Goal: Check status

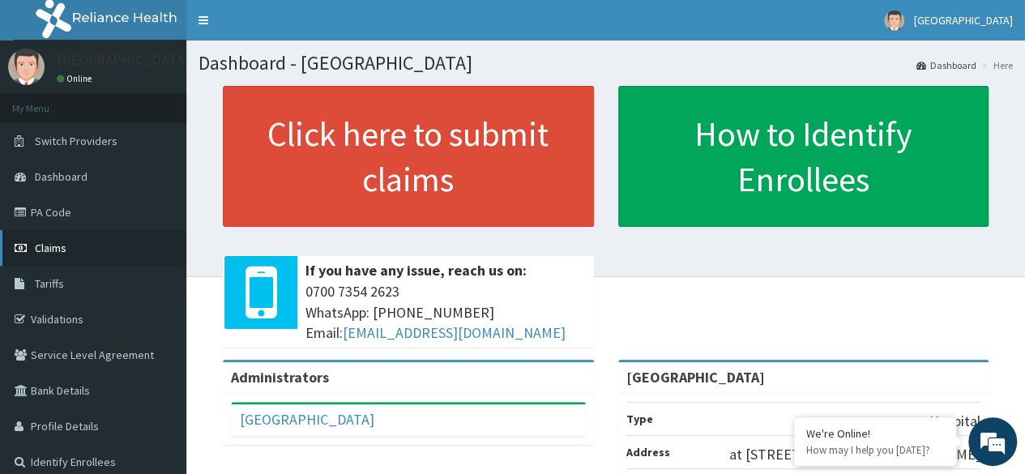
click at [58, 249] on span "Claims" at bounding box center [51, 248] width 32 height 15
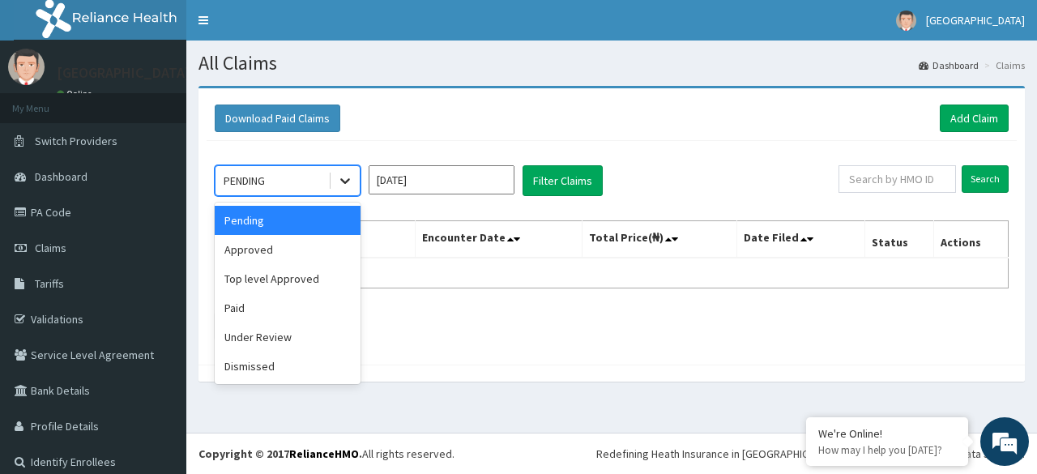
click at [344, 179] on icon at bounding box center [345, 181] width 16 height 16
click at [259, 312] on div "Paid" at bounding box center [288, 307] width 146 height 29
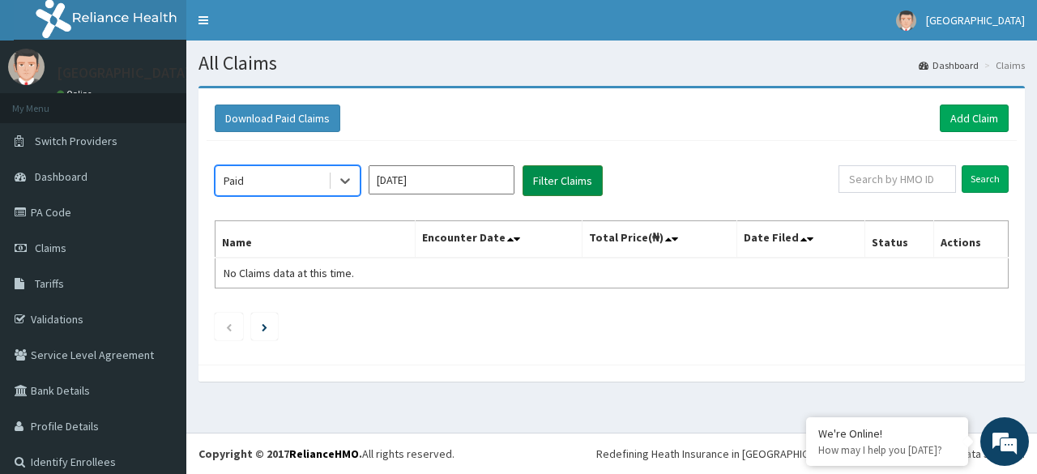
click at [552, 182] on button "Filter Claims" at bounding box center [563, 180] width 80 height 31
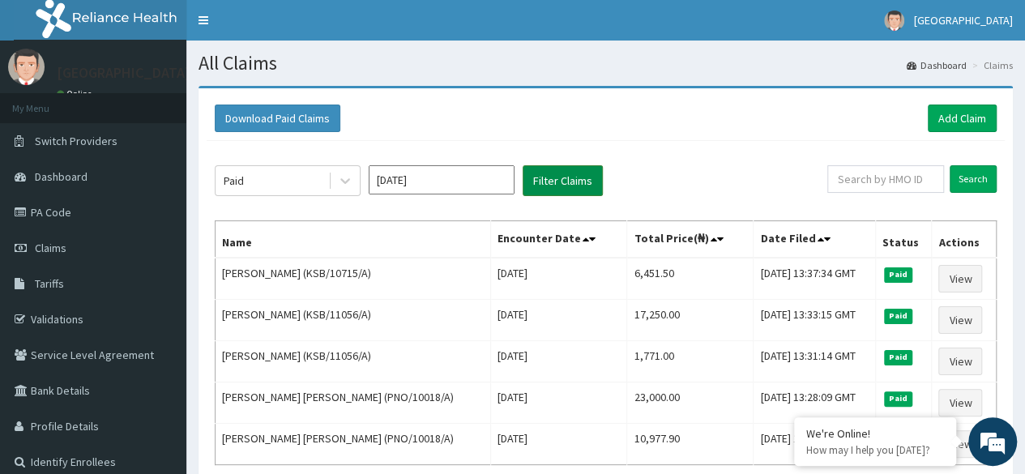
click at [554, 171] on button "Filter Claims" at bounding box center [563, 180] width 80 height 31
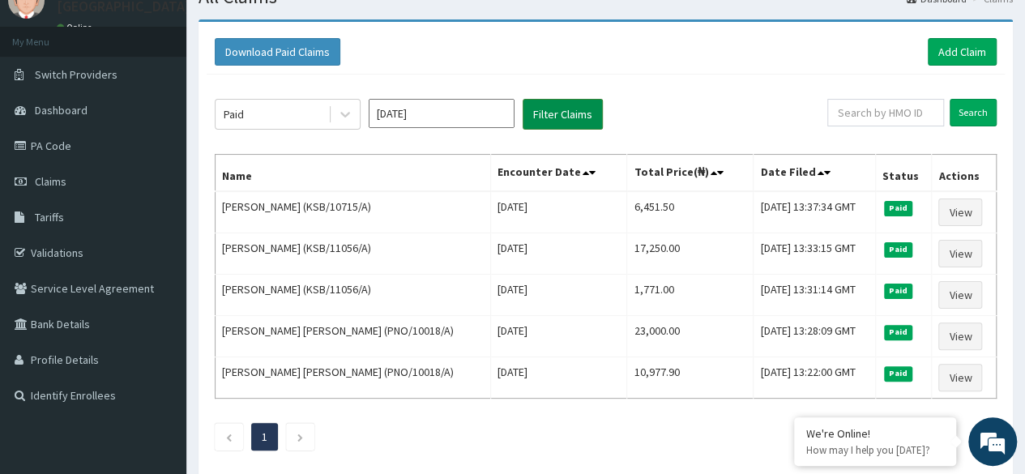
scroll to position [73, 0]
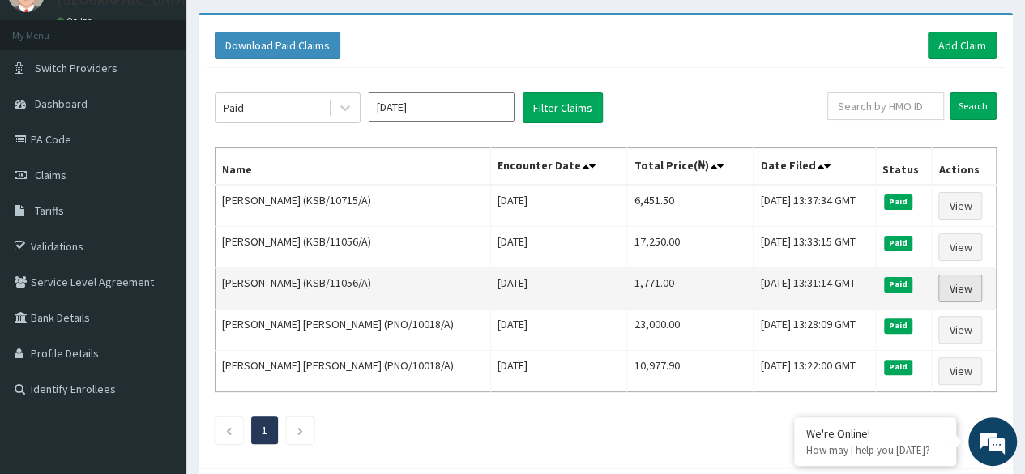
click at [956, 282] on link "View" at bounding box center [960, 289] width 44 height 28
